Goal: Information Seeking & Learning: Learn about a topic

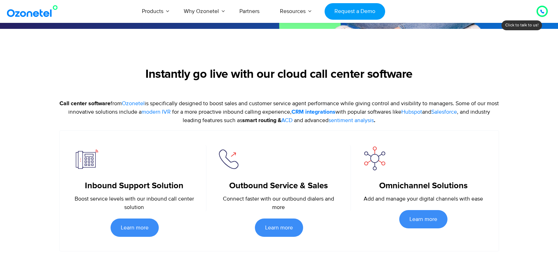
scroll to position [106, 0]
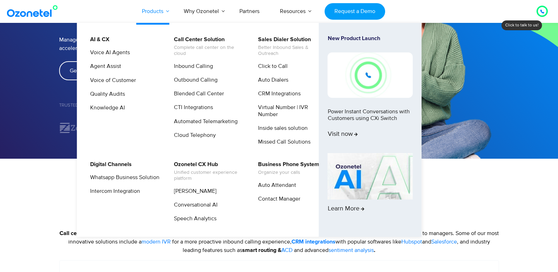
click at [167, 15] on link "Products" at bounding box center [153, 11] width 42 height 23
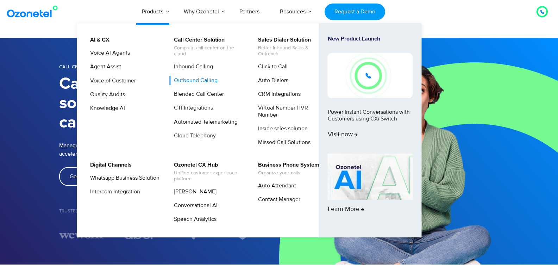
click at [200, 82] on link "Outbound Calling" at bounding box center [193, 80] width 49 height 9
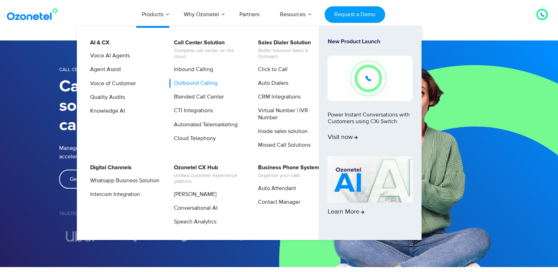
scroll to position [106, 0]
